Goal: Task Accomplishment & Management: Manage account settings

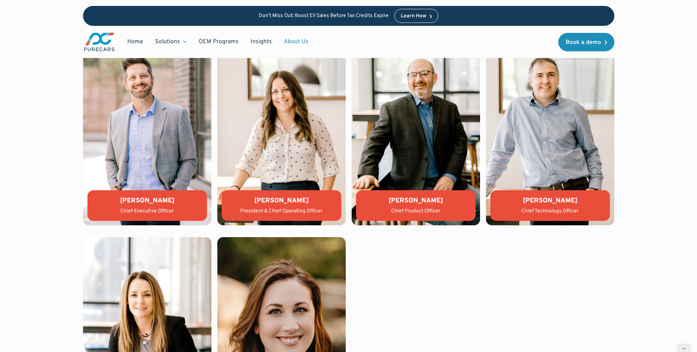
scroll to position [1761, 0]
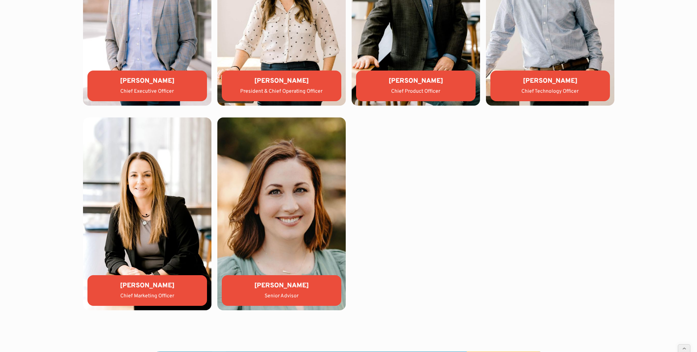
drag, startPoint x: 525, startPoint y: 163, endPoint x: 536, endPoint y: 220, distance: 58.6
click at [536, 220] on div "Aaron Sheeks Chief Executive Officer Lauren Donalson President & Chief Operatin…" at bounding box center [348, 111] width 531 height 397
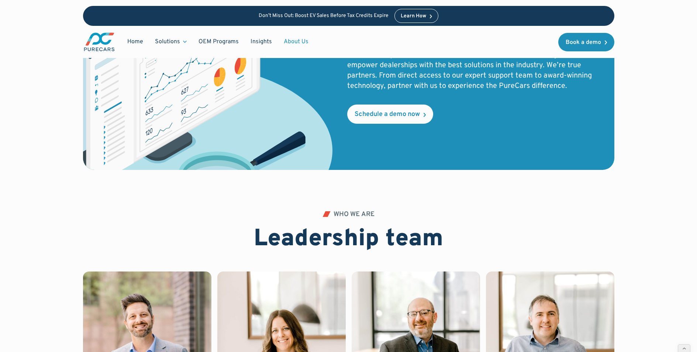
scroll to position [1530, 0]
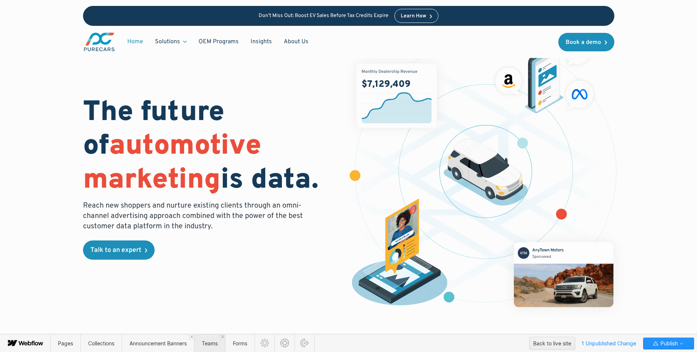
click at [209, 348] on span "Teams" at bounding box center [209, 343] width 31 height 18
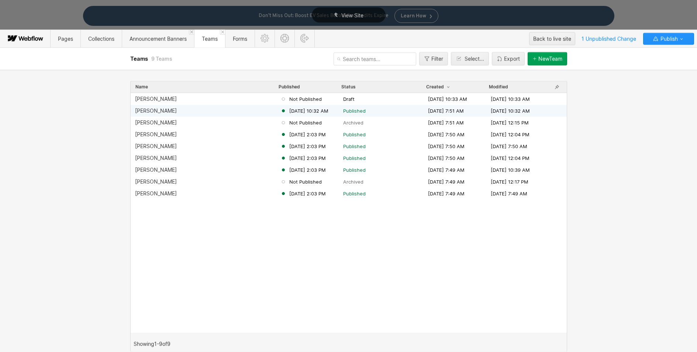
click at [157, 109] on div "Katy McIntosh" at bounding box center [156, 111] width 42 height 6
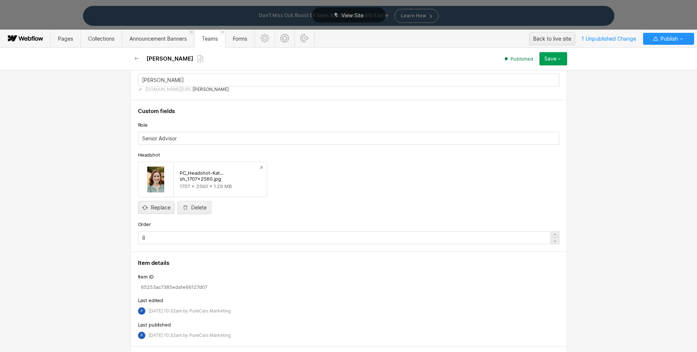
scroll to position [96, 0]
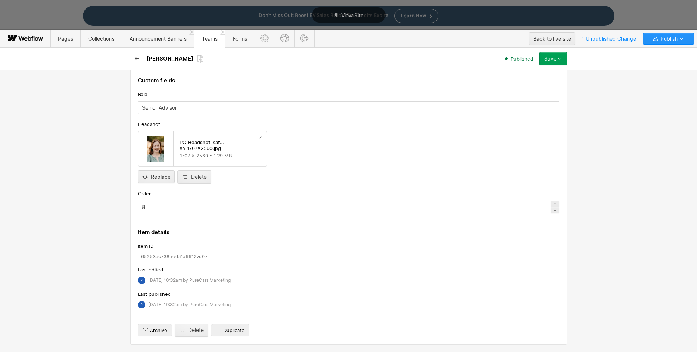
click at [134, 58] on icon "button" at bounding box center [137, 59] width 6 height 6
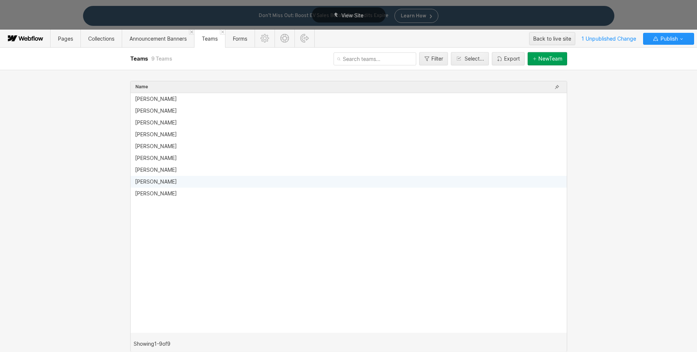
click at [156, 182] on div "[PERSON_NAME]" at bounding box center [156, 182] width 42 height 6
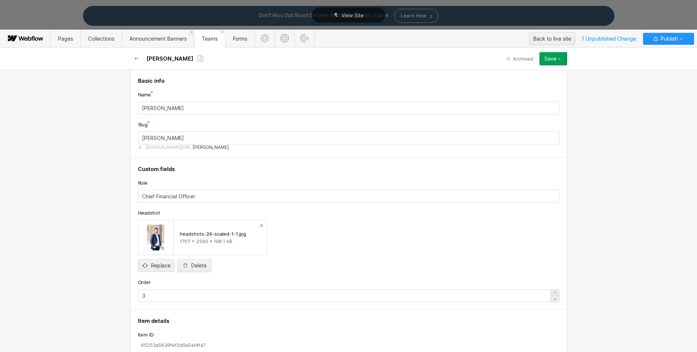
scroll to position [0, 0]
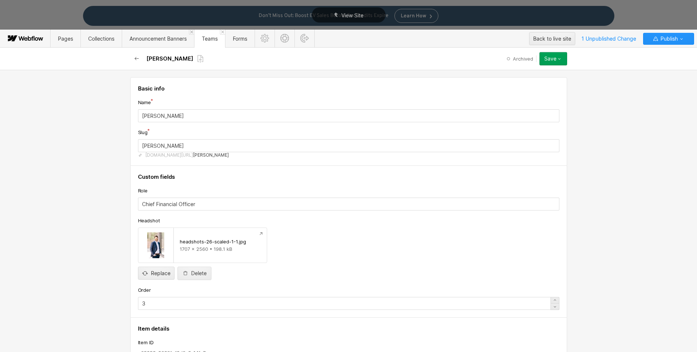
click at [137, 58] on icon "button" at bounding box center [137, 59] width 6 height 6
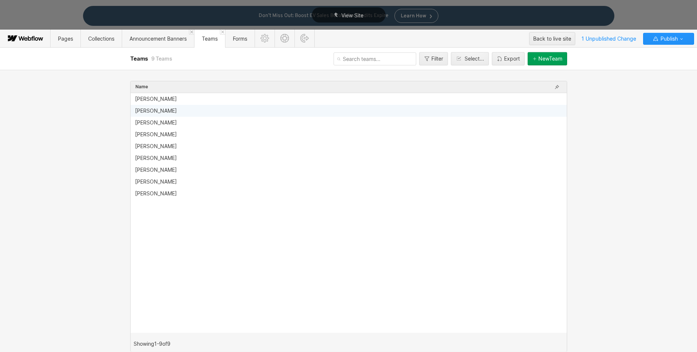
click at [150, 113] on div "[PERSON_NAME]" at bounding box center [156, 111] width 42 height 6
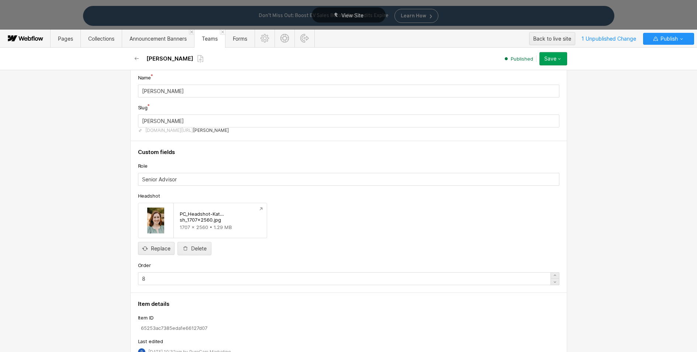
scroll to position [96, 0]
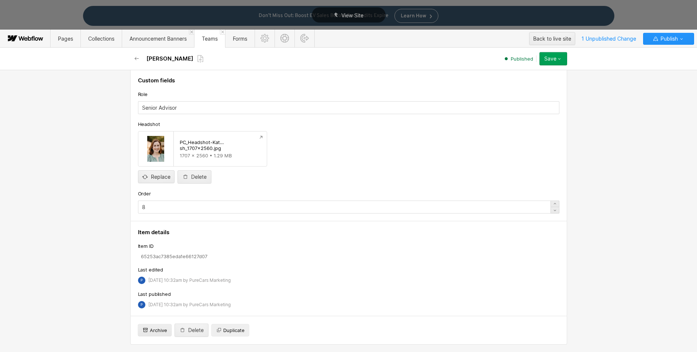
click at [153, 331] on span "Archive" at bounding box center [158, 330] width 17 height 7
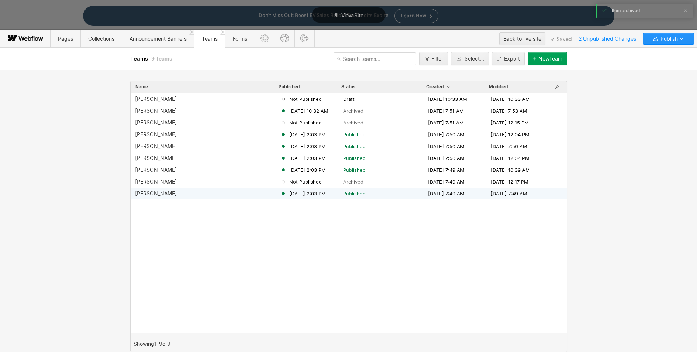
click at [154, 193] on div "[PERSON_NAME]" at bounding box center [156, 193] width 42 height 6
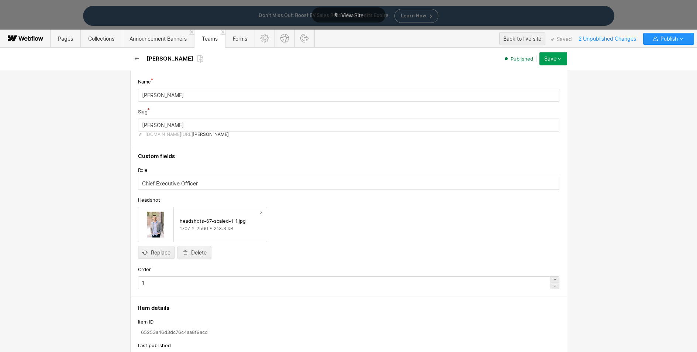
scroll to position [72, 0]
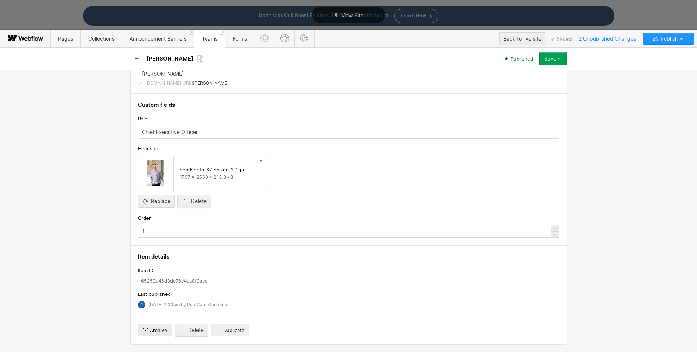
click at [153, 332] on span "Archive" at bounding box center [158, 330] width 17 height 7
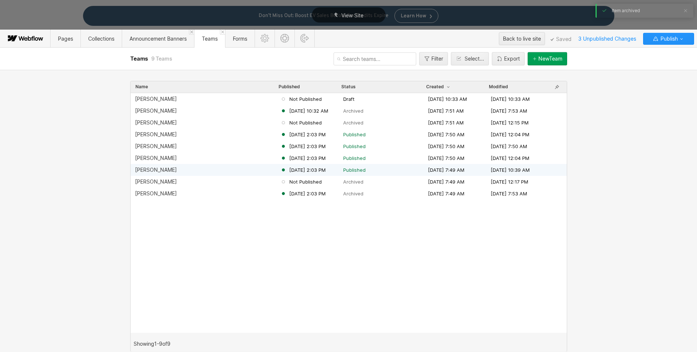
click at [149, 171] on div "[PERSON_NAME]" at bounding box center [156, 170] width 42 height 6
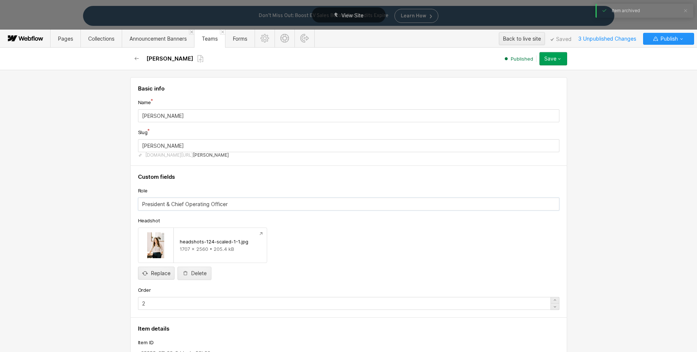
click at [169, 205] on input "President & Chief Operating Officer" at bounding box center [348, 203] width 421 height 13
drag, startPoint x: 233, startPoint y: 204, endPoint x: 119, endPoint y: 193, distance: 114.7
click at [119, 193] on div "Basic info Name Lauren Donalson Slug lauren-donalson www.purecars.com/team/ lau…" at bounding box center [348, 211] width 697 height 282
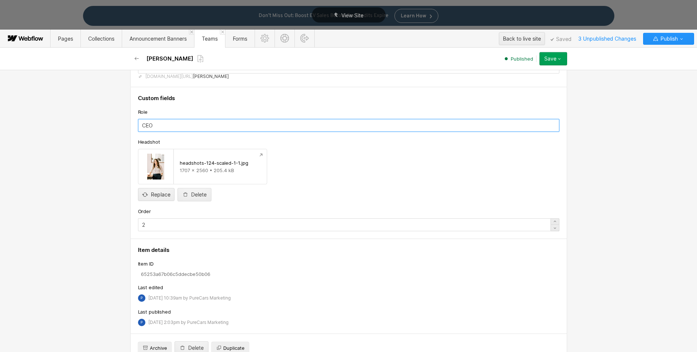
scroll to position [96, 0]
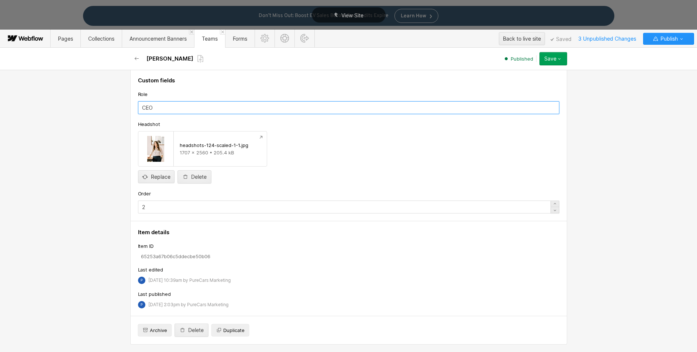
drag, startPoint x: 162, startPoint y: 107, endPoint x: 129, endPoint y: 105, distance: 32.9
click at [130, 105] on div "Custom fields Role CEO Headshot headshots-124-scaled-1-1.jpg 1707 x 2560 • 205.…" at bounding box center [348, 145] width 437 height 152
type input "Chief Executive Officer"
click at [554, 56] on div "Save" at bounding box center [550, 59] width 12 height 6
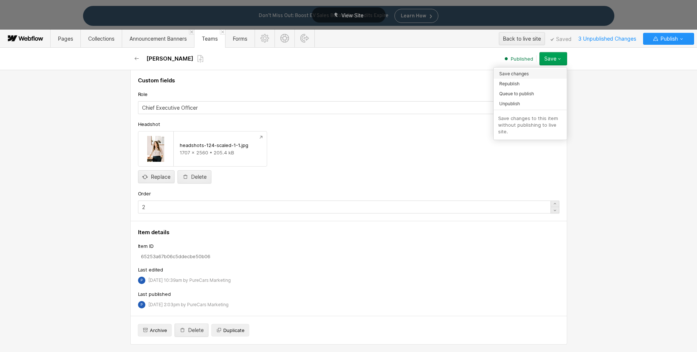
click at [524, 73] on span "Save changes" at bounding box center [514, 73] width 30 height 7
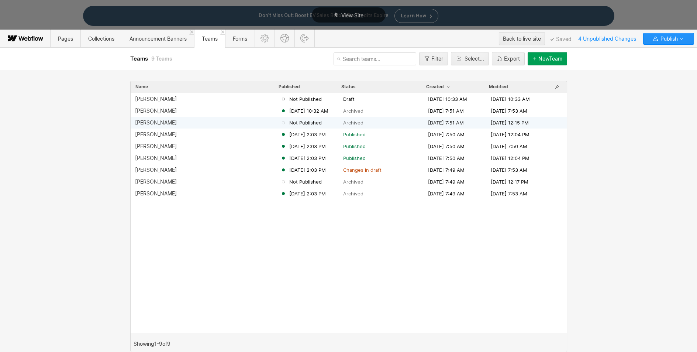
click at [154, 123] on div "[PERSON_NAME]" at bounding box center [156, 123] width 42 height 6
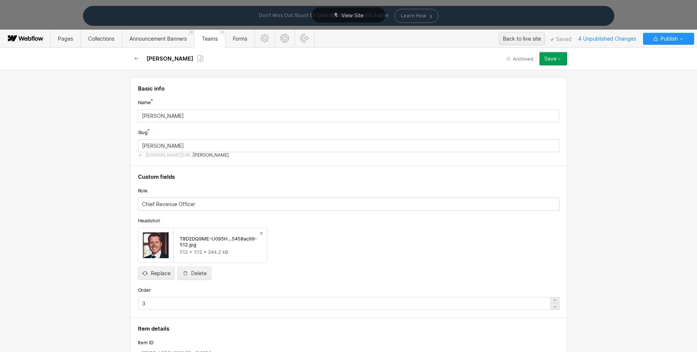
click at [141, 203] on input "Chief Revenue Officer" at bounding box center [348, 203] width 421 height 13
type input "President & Chief Revenue Officer"
click at [197, 274] on div "Delete" at bounding box center [199, 273] width 16 height 6
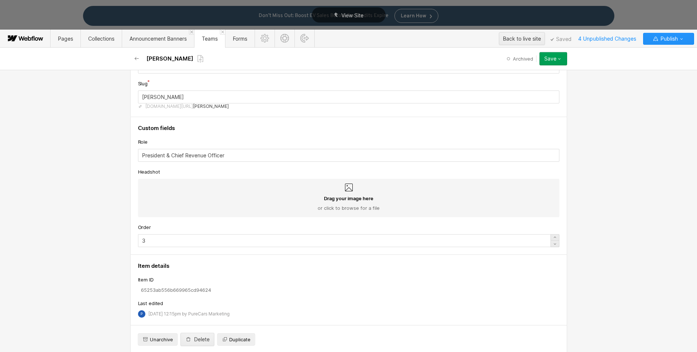
scroll to position [58, 0]
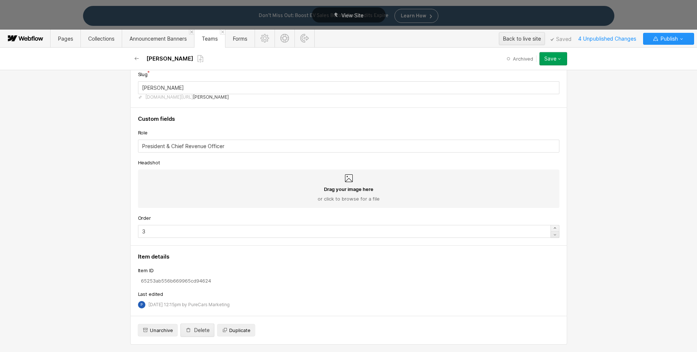
click at [553, 228] on icon at bounding box center [555, 228] width 6 height 6
click at [554, 232] on icon at bounding box center [555, 234] width 6 height 6
type input "2"
click at [548, 62] on button "Save" at bounding box center [554, 58] width 28 height 13
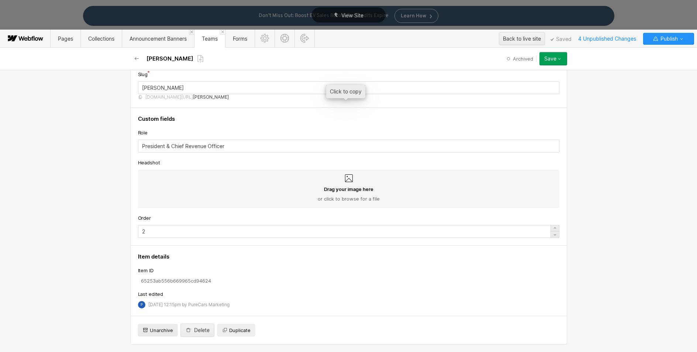
click at [152, 333] on span "Unarchive" at bounding box center [161, 330] width 23 height 7
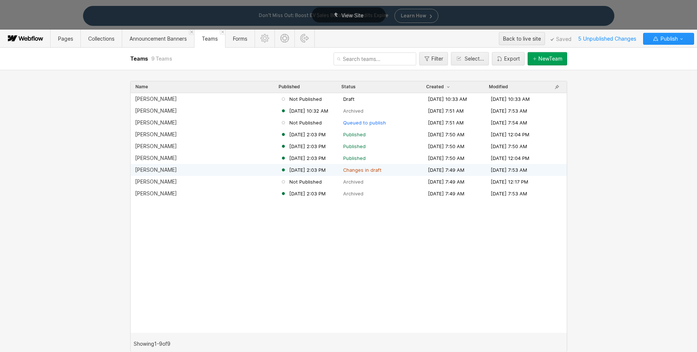
click at [152, 169] on div "[PERSON_NAME]" at bounding box center [156, 170] width 42 height 6
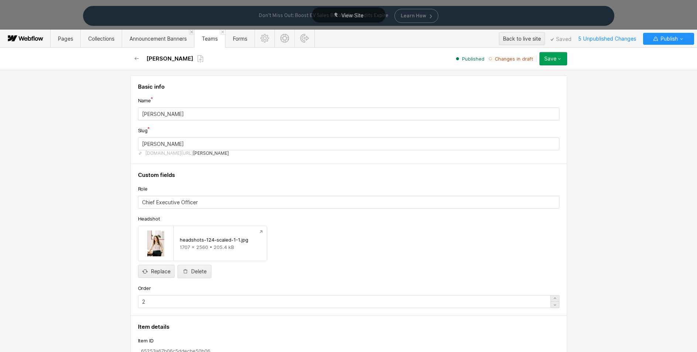
scroll to position [9, 0]
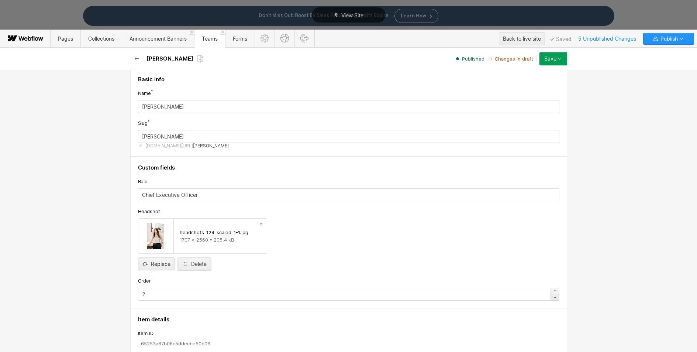
click at [554, 290] on icon at bounding box center [555, 290] width 3 height 1
click at [554, 297] on icon at bounding box center [555, 297] width 3 height 1
type input "1"
click at [549, 59] on div "Save" at bounding box center [550, 59] width 12 height 6
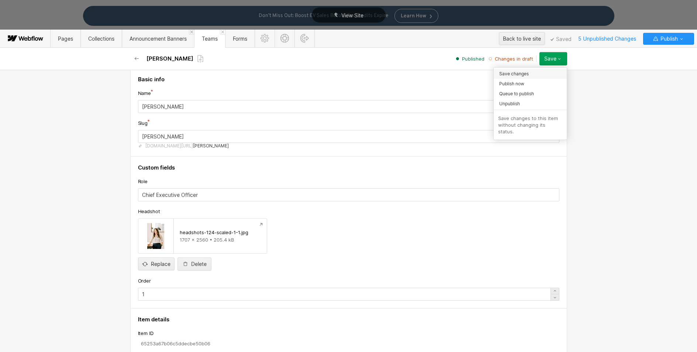
click at [530, 73] on div "Save changes" at bounding box center [530, 74] width 73 height 10
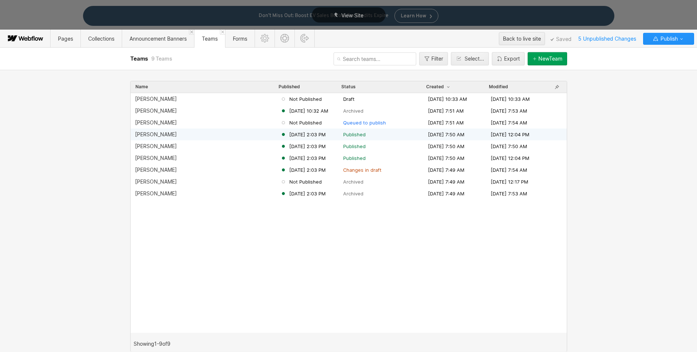
click at [150, 134] on div "[PERSON_NAME]" at bounding box center [156, 134] width 42 height 6
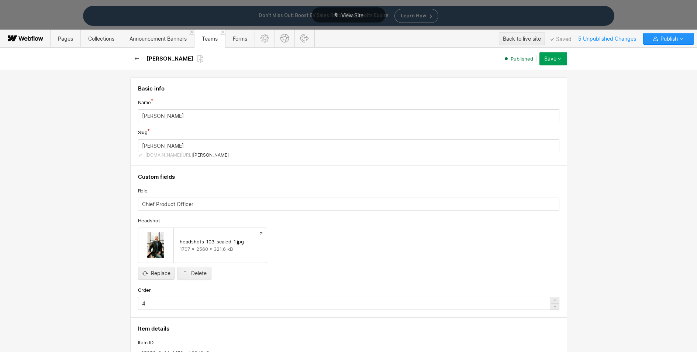
click at [137, 58] on icon "button" at bounding box center [137, 59] width 6 height 6
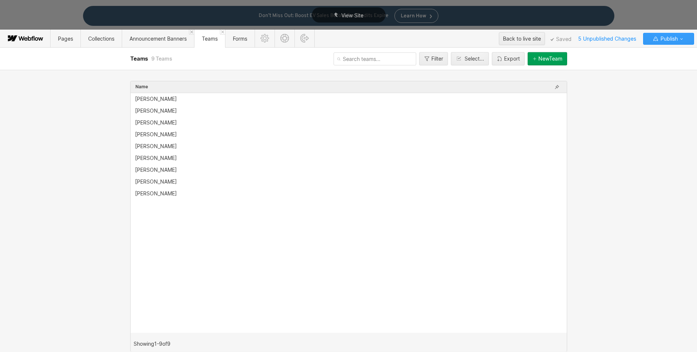
click at [658, 41] on icon "button" at bounding box center [656, 39] width 6 height 6
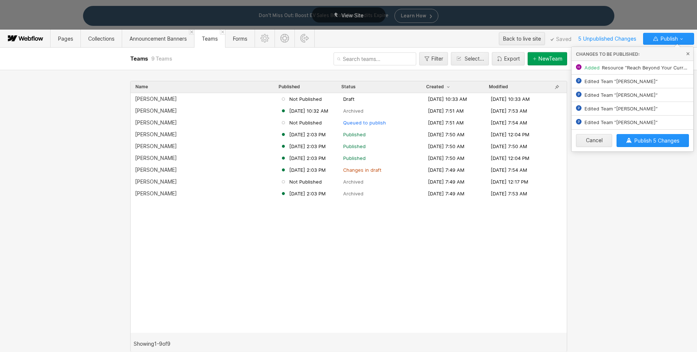
drag, startPoint x: 646, startPoint y: 138, endPoint x: 652, endPoint y: 145, distance: 8.6
click at [646, 139] on span "Publish 5 Changes" at bounding box center [656, 140] width 45 height 6
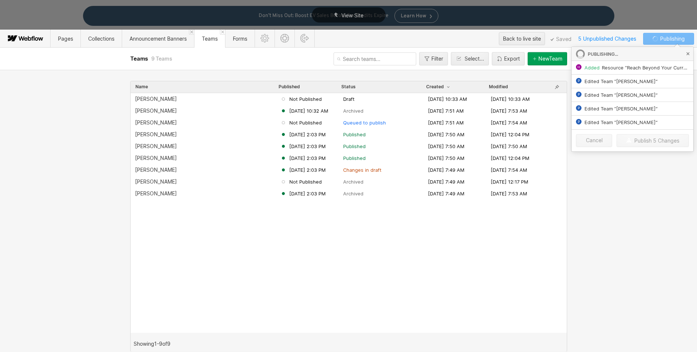
drag, startPoint x: 594, startPoint y: 142, endPoint x: 610, endPoint y: 130, distance: 19.8
click at [594, 142] on div "Cancel Publish 5 Changes" at bounding box center [633, 140] width 122 height 22
click at [690, 54] on link at bounding box center [687, 54] width 11 height 14
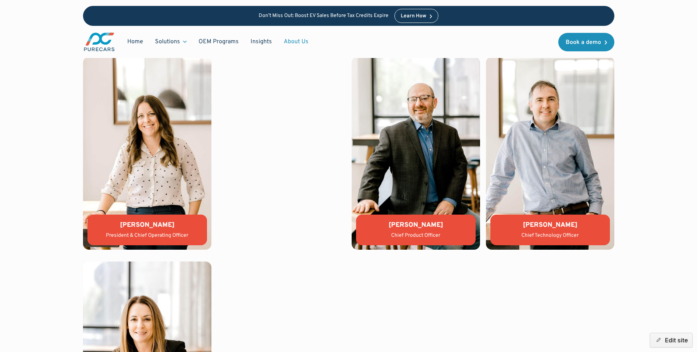
scroll to position [1607, 0]
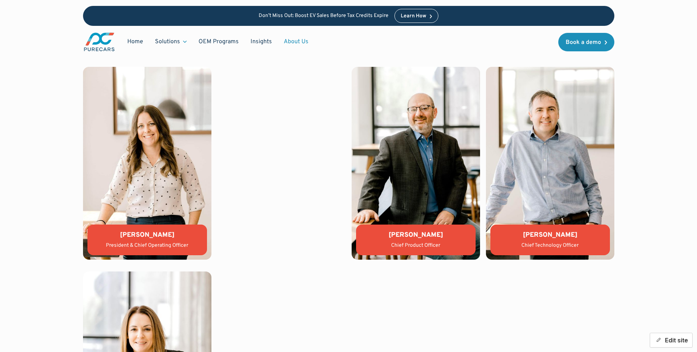
click at [671, 341] on button "Edit site" at bounding box center [671, 340] width 43 height 15
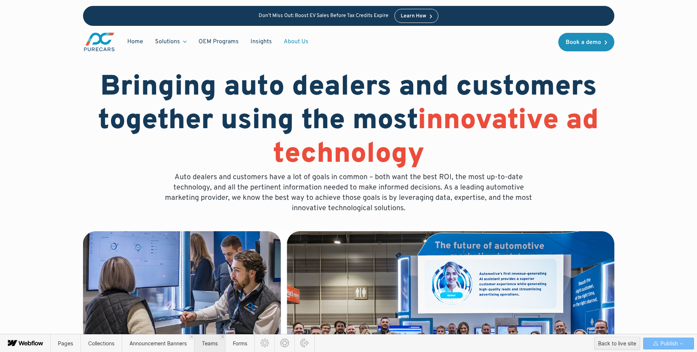
click at [217, 342] on span "Teams" at bounding box center [210, 343] width 16 height 6
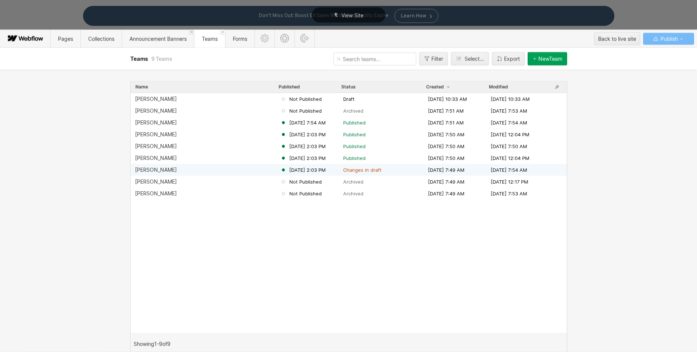
click at [144, 169] on div "[PERSON_NAME]" at bounding box center [156, 170] width 42 height 6
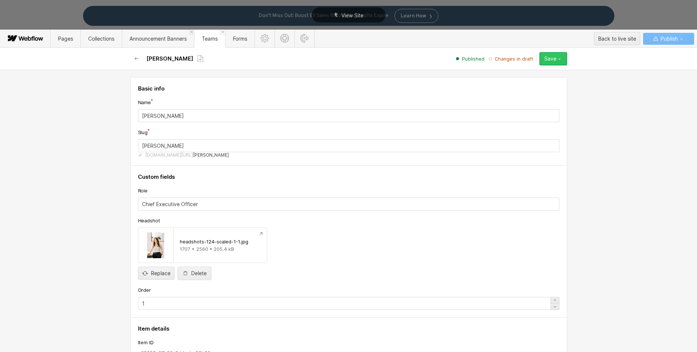
click at [553, 59] on div "Save" at bounding box center [550, 59] width 12 height 6
click at [524, 83] on div "Publish now" at bounding box center [530, 84] width 73 height 10
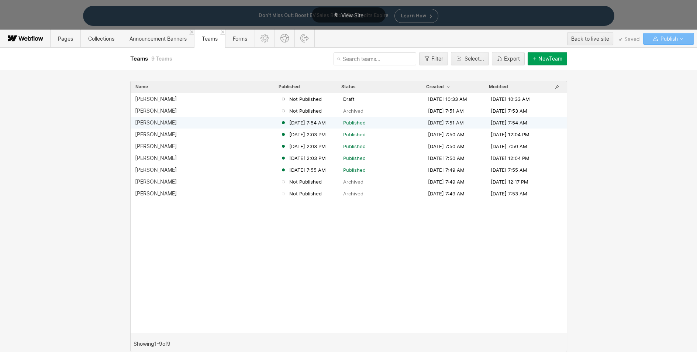
click at [151, 120] on div "[PERSON_NAME]" at bounding box center [156, 123] width 42 height 6
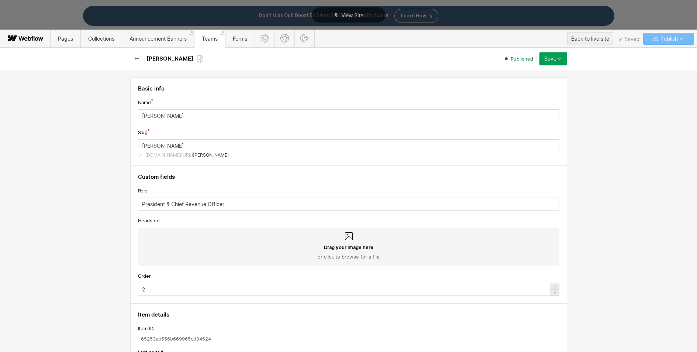
click at [342, 242] on div "Drag your image here or click to browse for a file" at bounding box center [348, 246] width 421 height 38
click at [0, 0] on input "Drag your image here or click to browse for a file" at bounding box center [0, 0] width 0 height 0
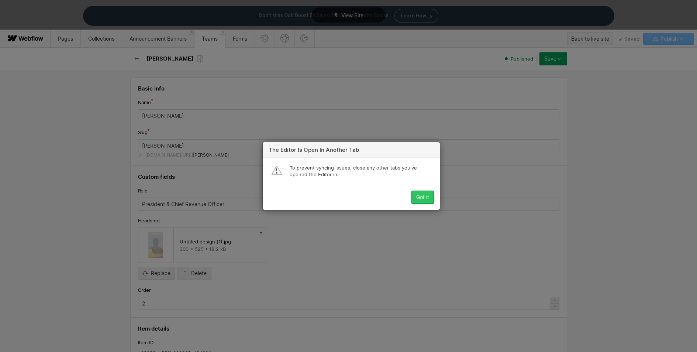
click at [421, 198] on div "Got it" at bounding box center [422, 197] width 13 height 6
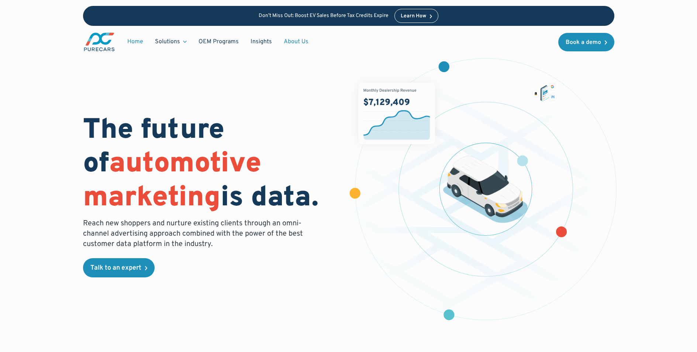
click at [300, 44] on link "About Us" at bounding box center [296, 42] width 37 height 14
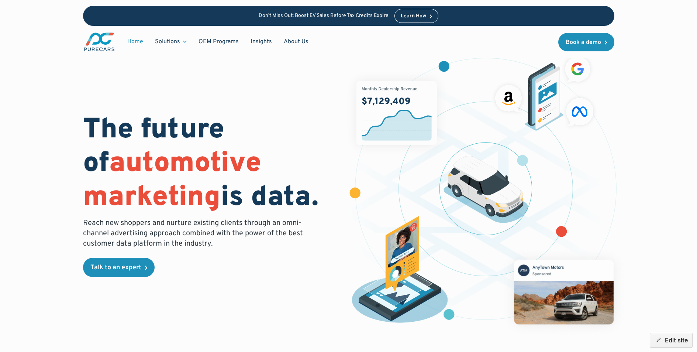
scroll to position [1, 0]
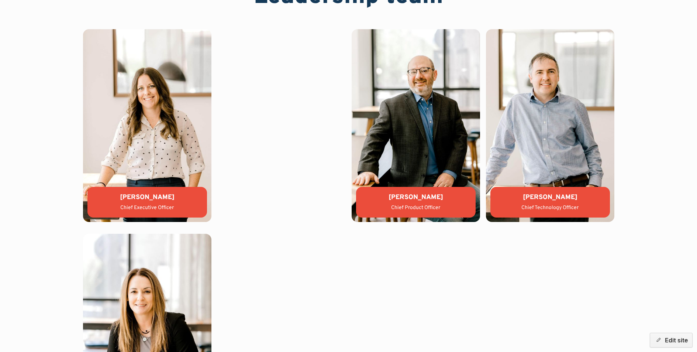
scroll to position [1606, 0]
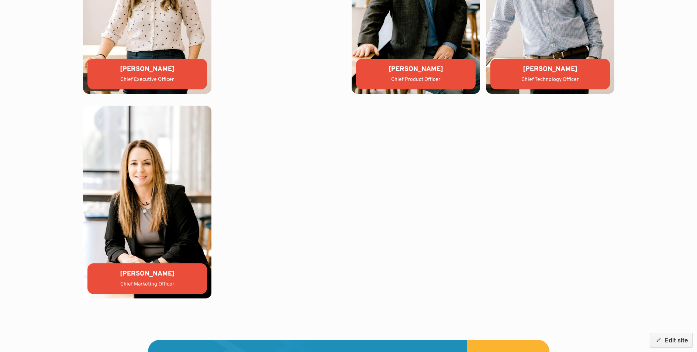
scroll to position [1290, 0]
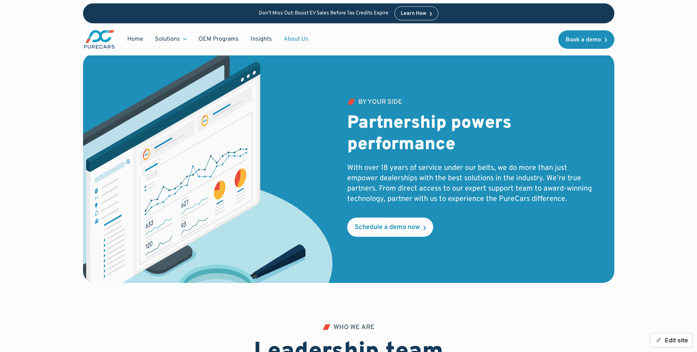
click at [670, 339] on button "Edit site" at bounding box center [671, 340] width 43 height 15
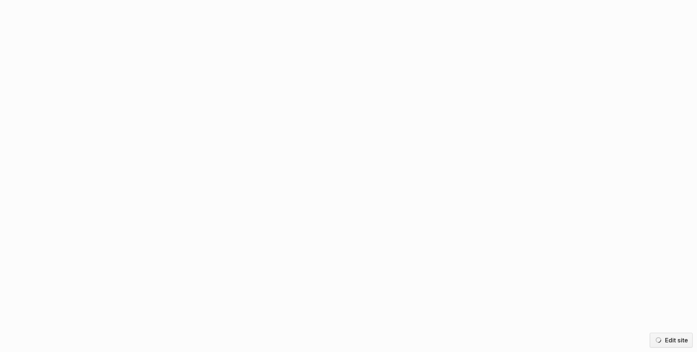
scroll to position [0, 0]
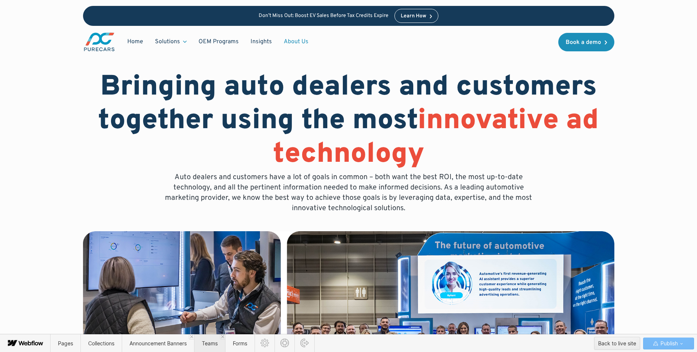
click at [211, 339] on span "Teams" at bounding box center [209, 343] width 31 height 18
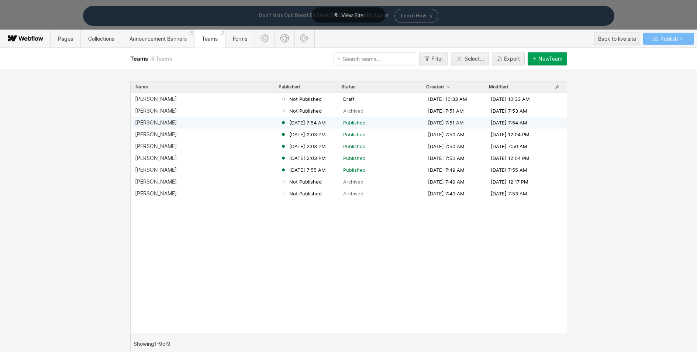
click at [151, 125] on div "Jason Wiley Sep 9, 2025 7:54 AM Published Oct 10, 2023 7:51 AM Sep 9, 2025 7:54…" at bounding box center [349, 123] width 436 height 12
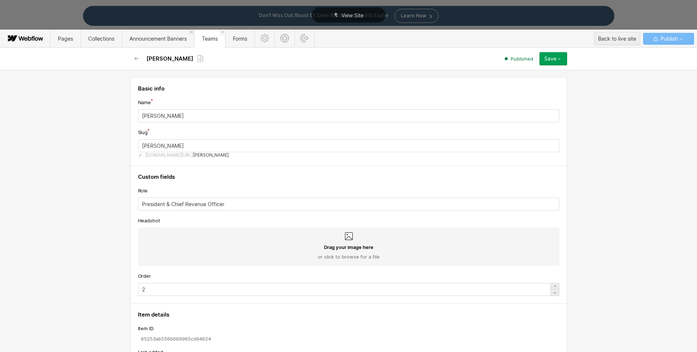
click at [335, 245] on span "Drag your image here" at bounding box center [348, 247] width 49 height 7
click at [0, 0] on input "Drag your image here or click to browse for a file" at bounding box center [0, 0] width 0 height 0
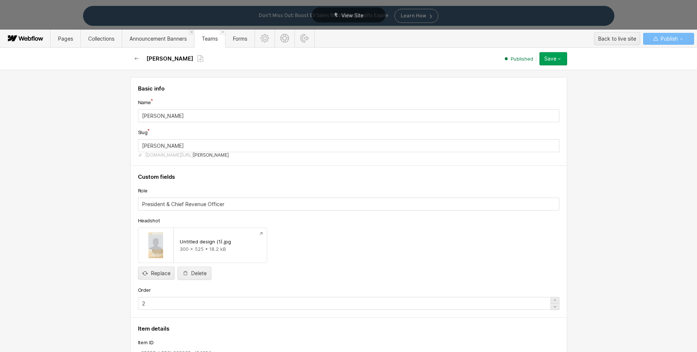
click at [550, 61] on div "Save" at bounding box center [550, 59] width 12 height 6
click at [529, 73] on div "Save changes" at bounding box center [530, 74] width 73 height 10
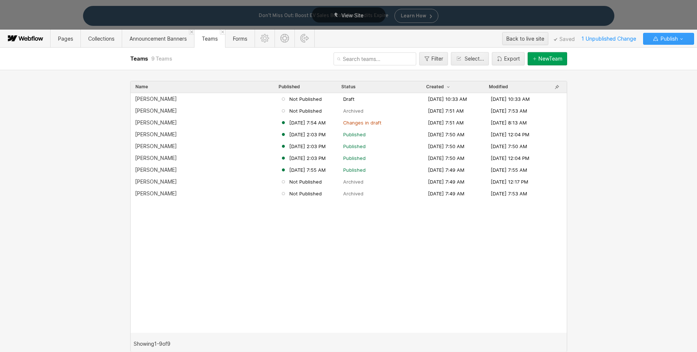
click at [660, 41] on span "Publish" at bounding box center [668, 38] width 19 height 11
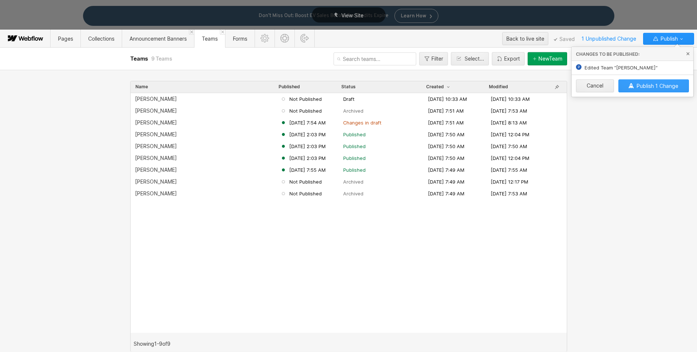
click at [655, 86] on span "Publish 1 Change" at bounding box center [658, 86] width 42 height 6
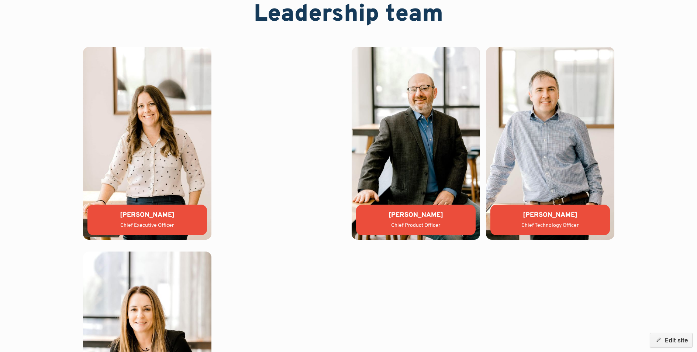
scroll to position [1666, 0]
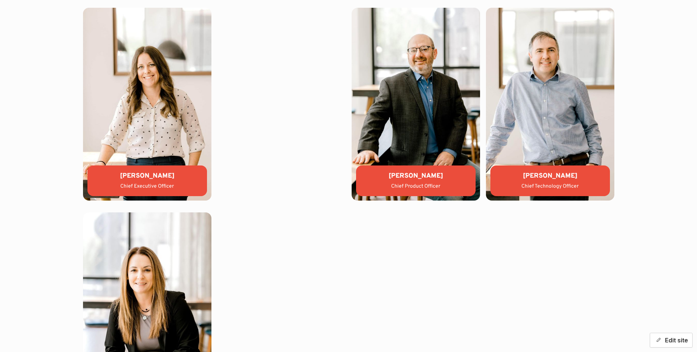
click at [678, 343] on button "Edit site" at bounding box center [671, 340] width 43 height 15
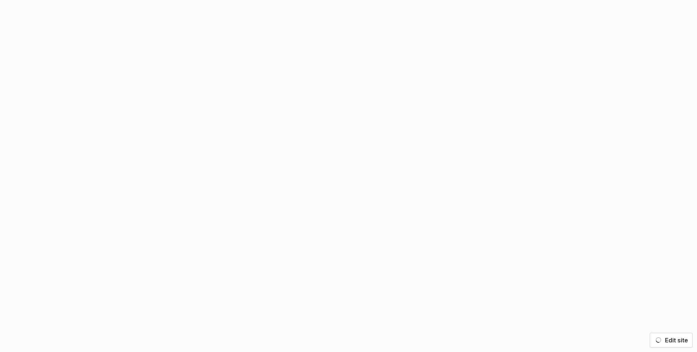
scroll to position [0, 0]
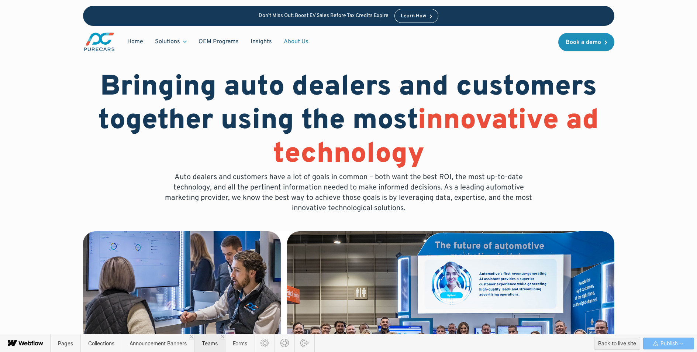
click at [203, 343] on span "Teams" at bounding box center [209, 343] width 31 height 18
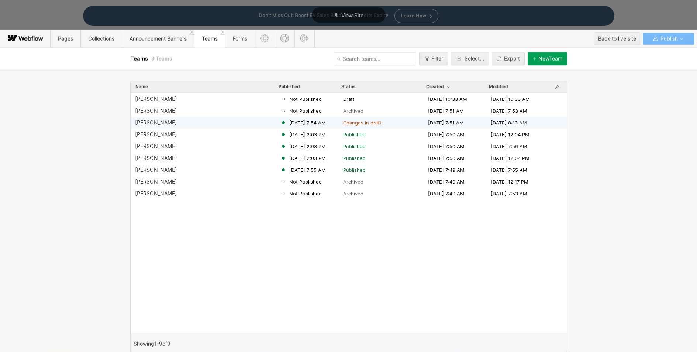
click at [356, 125] on span "Changes in draft" at bounding box center [362, 122] width 38 height 7
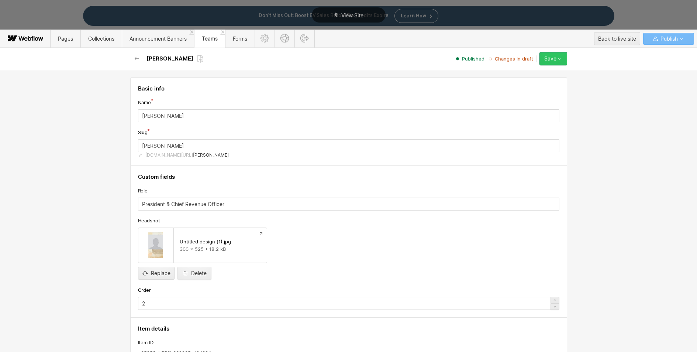
click at [557, 60] on icon "button" at bounding box center [560, 59] width 6 height 6
click at [523, 83] on span "Publish now" at bounding box center [511, 83] width 25 height 7
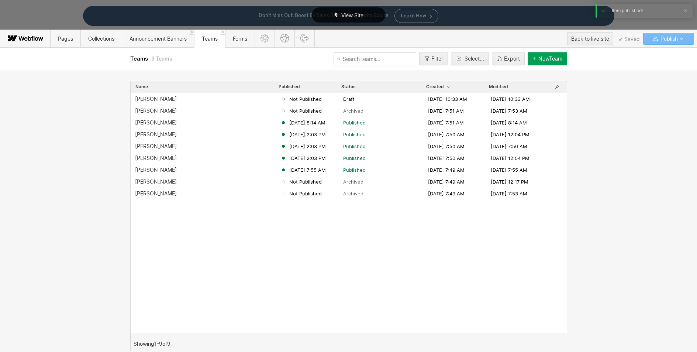
click at [362, 13] on span "View Site" at bounding box center [352, 15] width 22 height 6
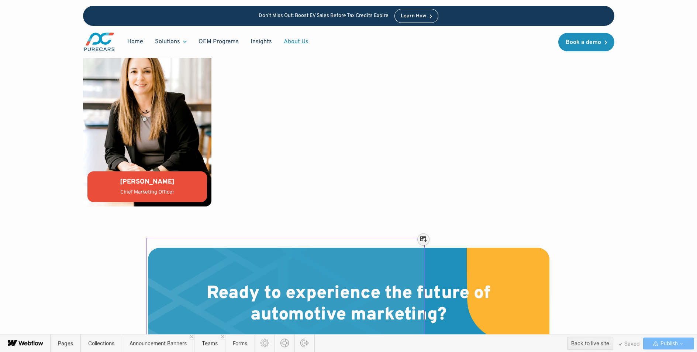
scroll to position [1670, 0]
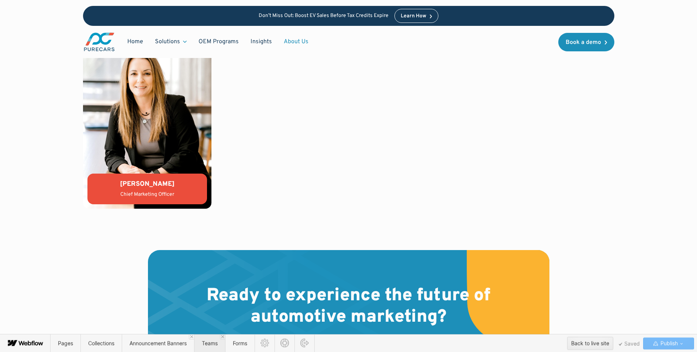
click at [216, 341] on span "Teams" at bounding box center [210, 343] width 16 height 6
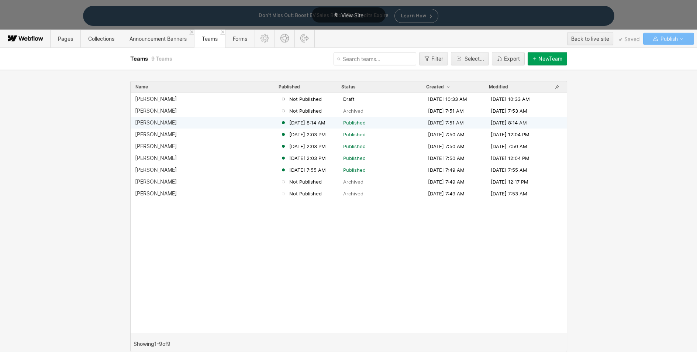
click at [154, 121] on div "[PERSON_NAME]" at bounding box center [156, 123] width 42 height 6
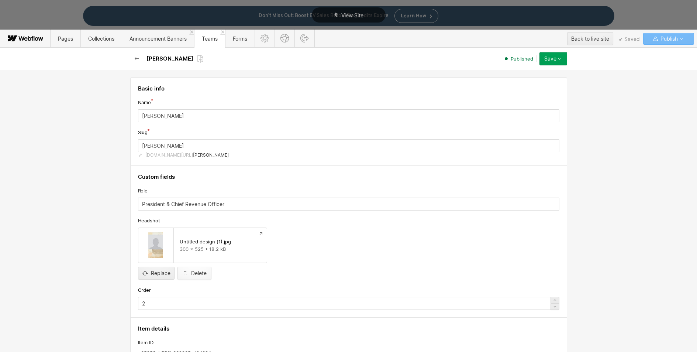
click at [192, 272] on div "Delete" at bounding box center [199, 273] width 16 height 6
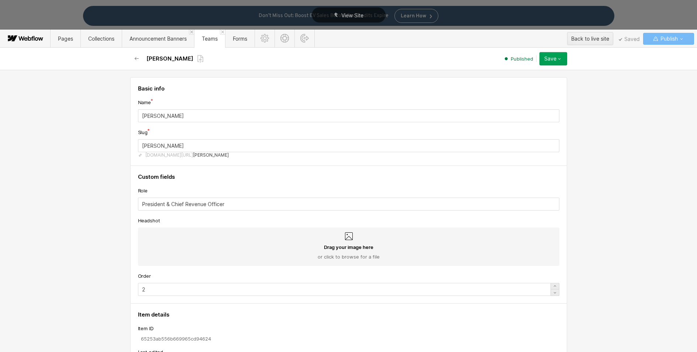
click at [548, 61] on div "Save" at bounding box center [550, 59] width 12 height 6
click at [515, 83] on span "Republish" at bounding box center [509, 83] width 20 height 7
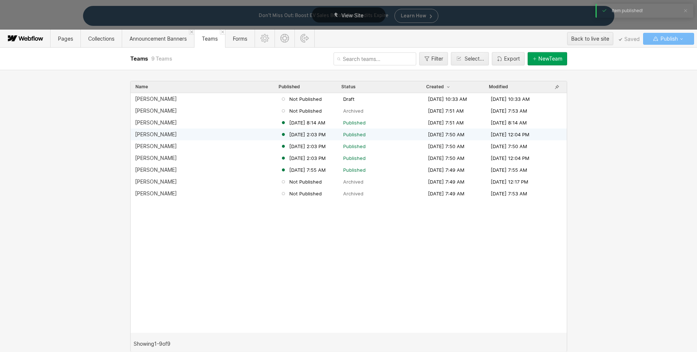
click at [148, 134] on div "[PERSON_NAME]" at bounding box center [156, 134] width 42 height 6
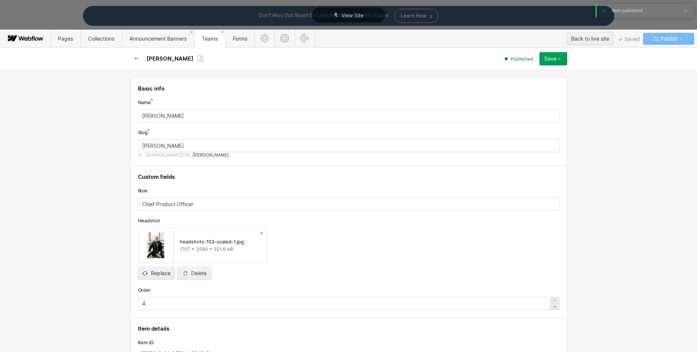
click at [136, 58] on icon "button" at bounding box center [137, 59] width 6 height 6
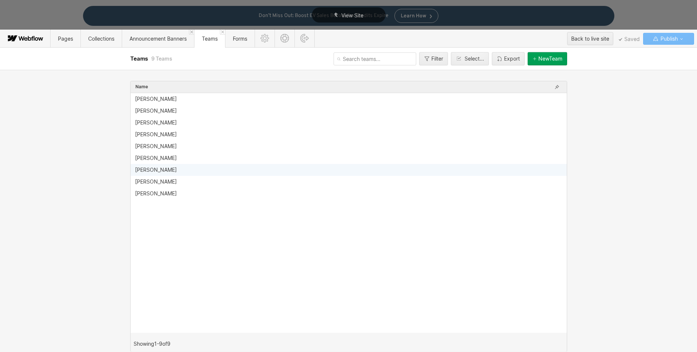
click at [156, 168] on div "[PERSON_NAME]" at bounding box center [156, 170] width 42 height 6
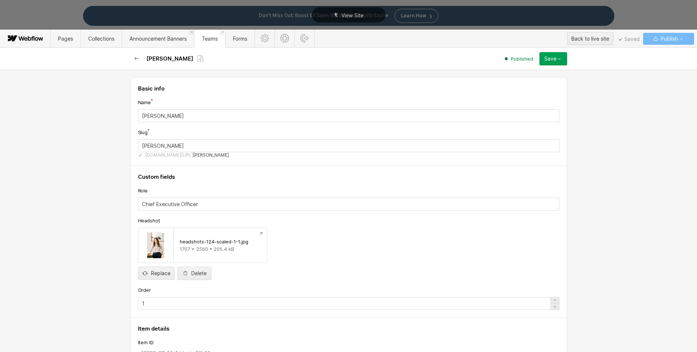
click at [137, 58] on icon "button" at bounding box center [136, 58] width 4 height 3
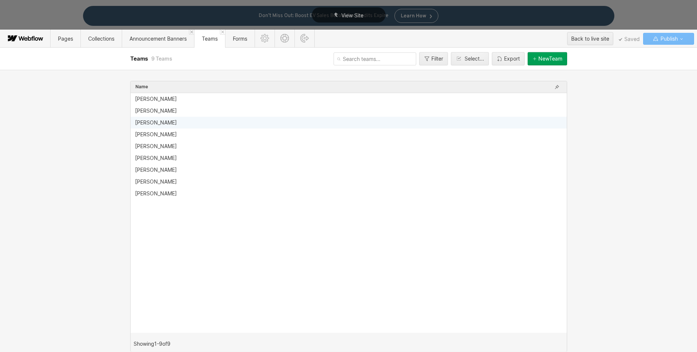
click at [153, 120] on div "[PERSON_NAME]" at bounding box center [156, 123] width 42 height 6
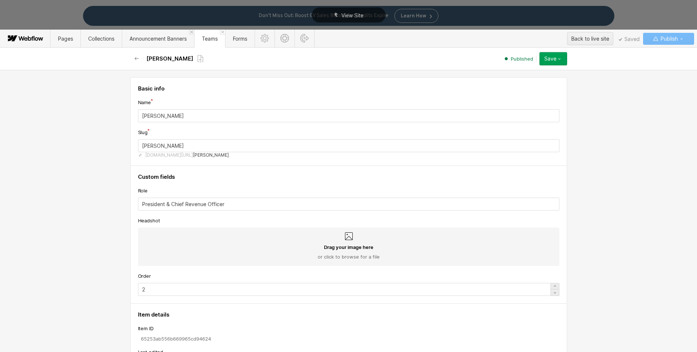
click at [351, 238] on div "Drag your image here or click to browse for a file" at bounding box center [348, 246] width 421 height 38
click at [0, 0] on input "Drag your image here or click to browse for a file" at bounding box center [0, 0] width 0 height 0
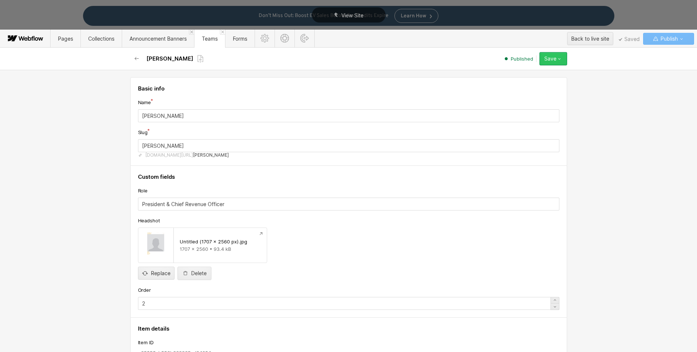
click at [553, 57] on div "Save" at bounding box center [550, 59] width 12 height 6
click at [515, 82] on span "Republish" at bounding box center [509, 83] width 20 height 7
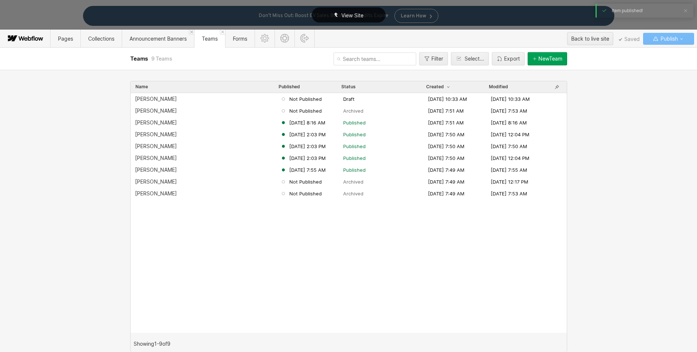
click at [341, 16] on div "View Site" at bounding box center [349, 14] width 74 height 15
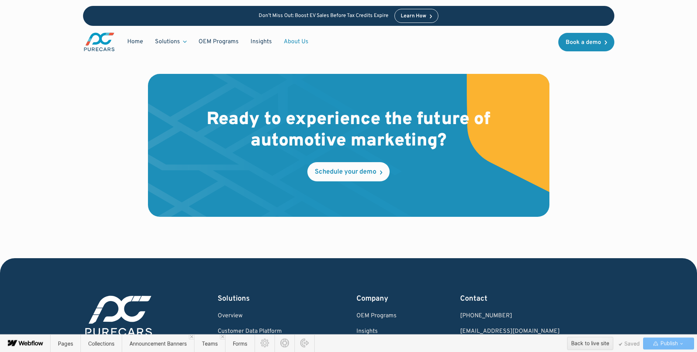
scroll to position [1789, 0]
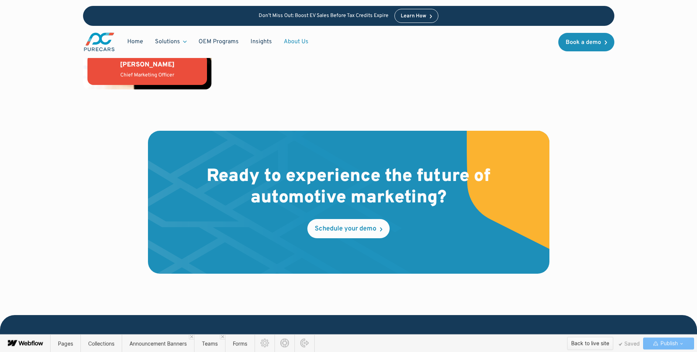
click at [596, 344] on div "Back to live site" at bounding box center [590, 343] width 38 height 11
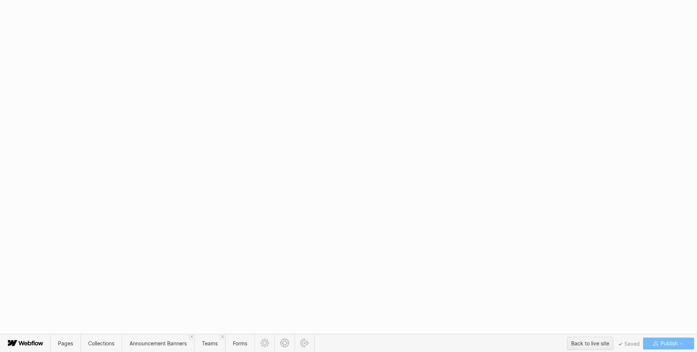
scroll to position [0, 0]
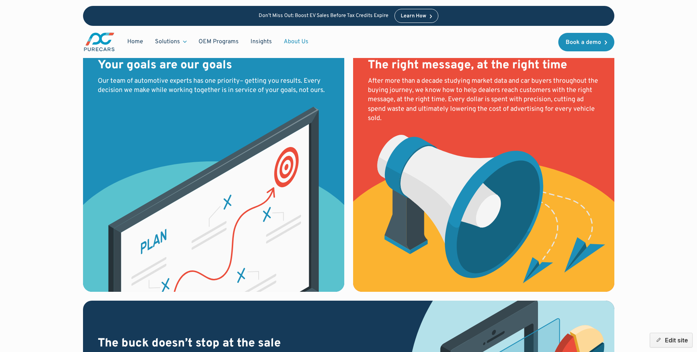
scroll to position [615, 0]
